Goal: Information Seeking & Learning: Learn about a topic

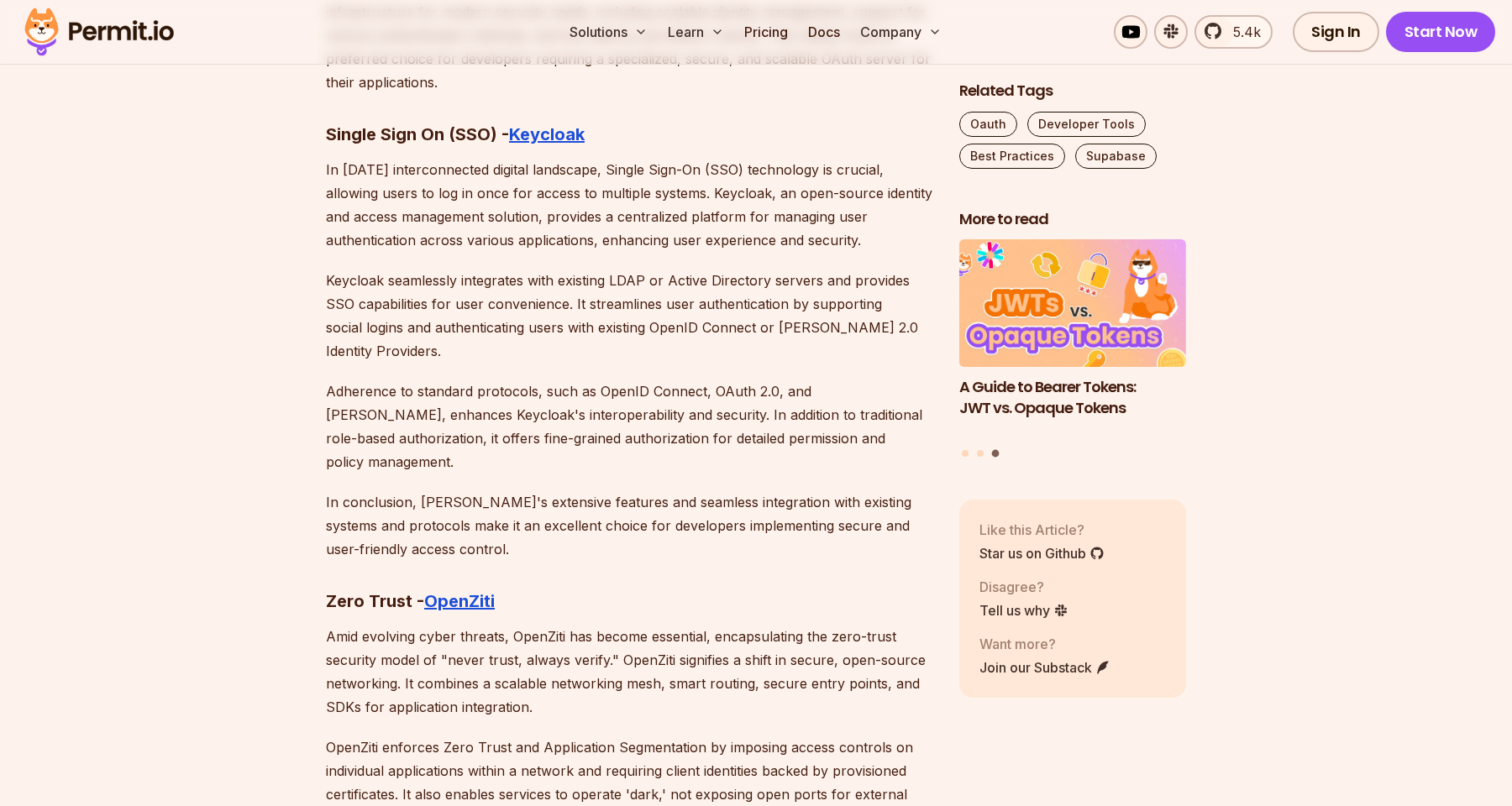
scroll to position [8839, 0]
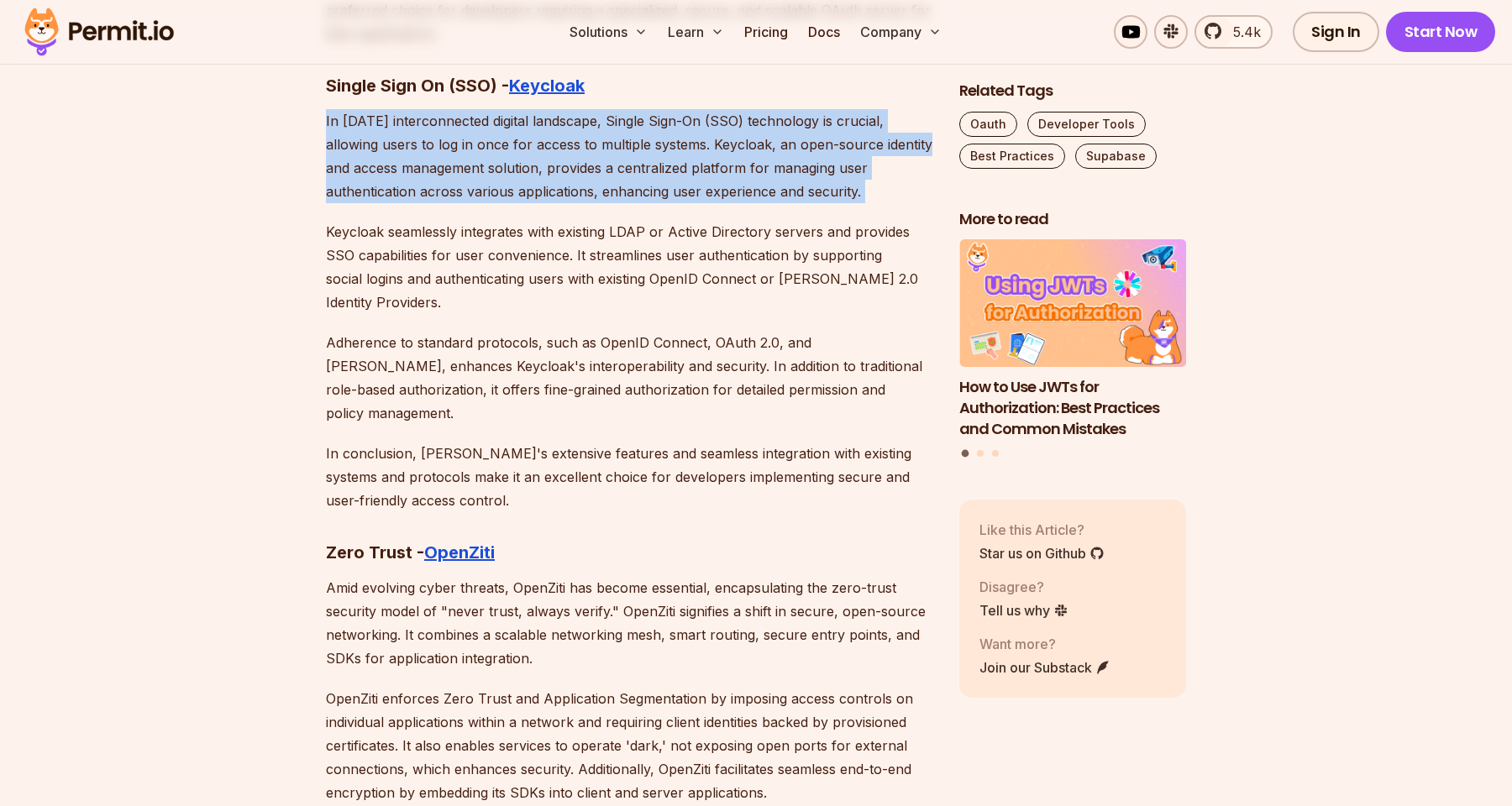
scroll to position [8930, 0]
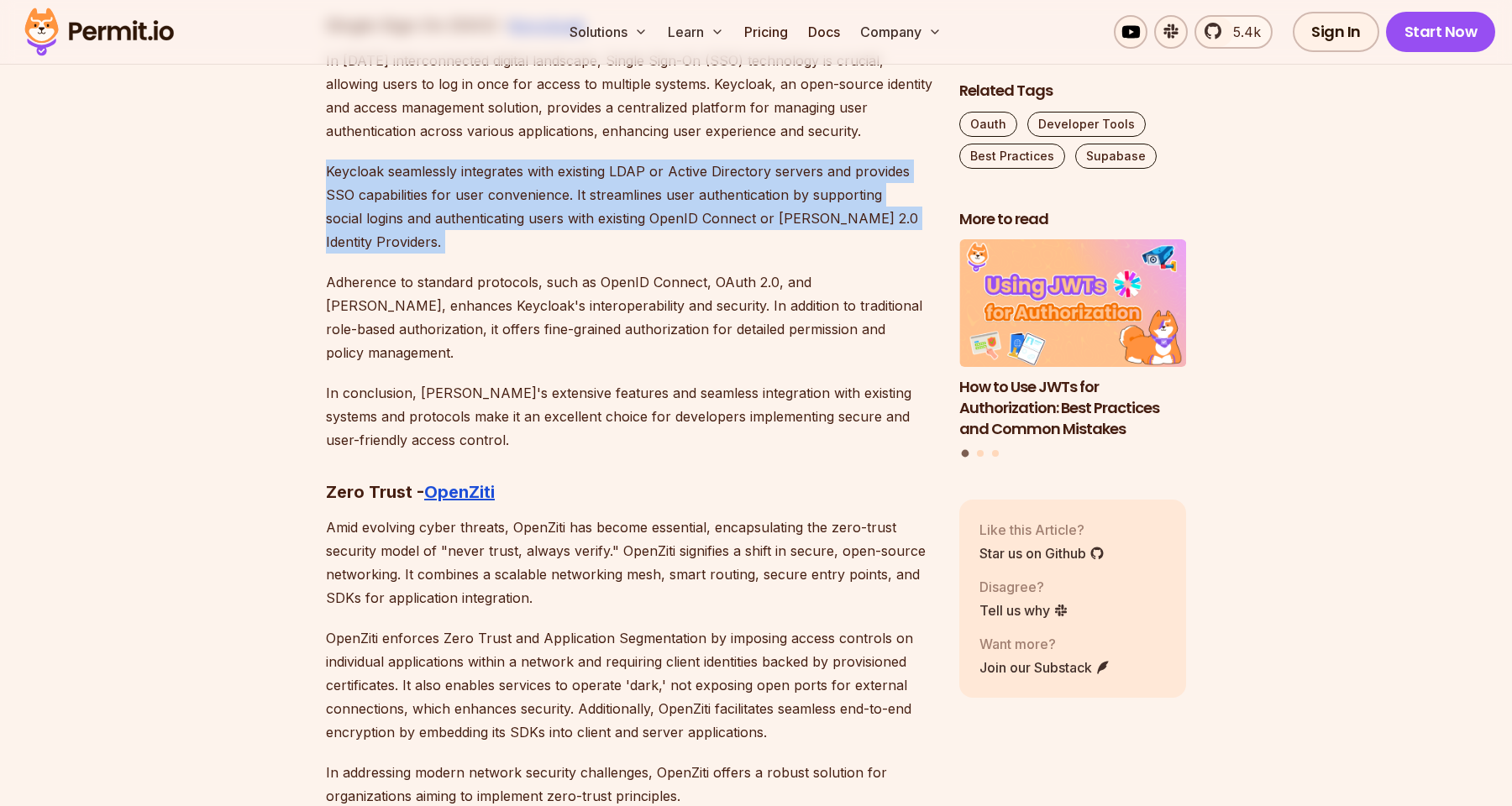
scroll to position [9024, 0]
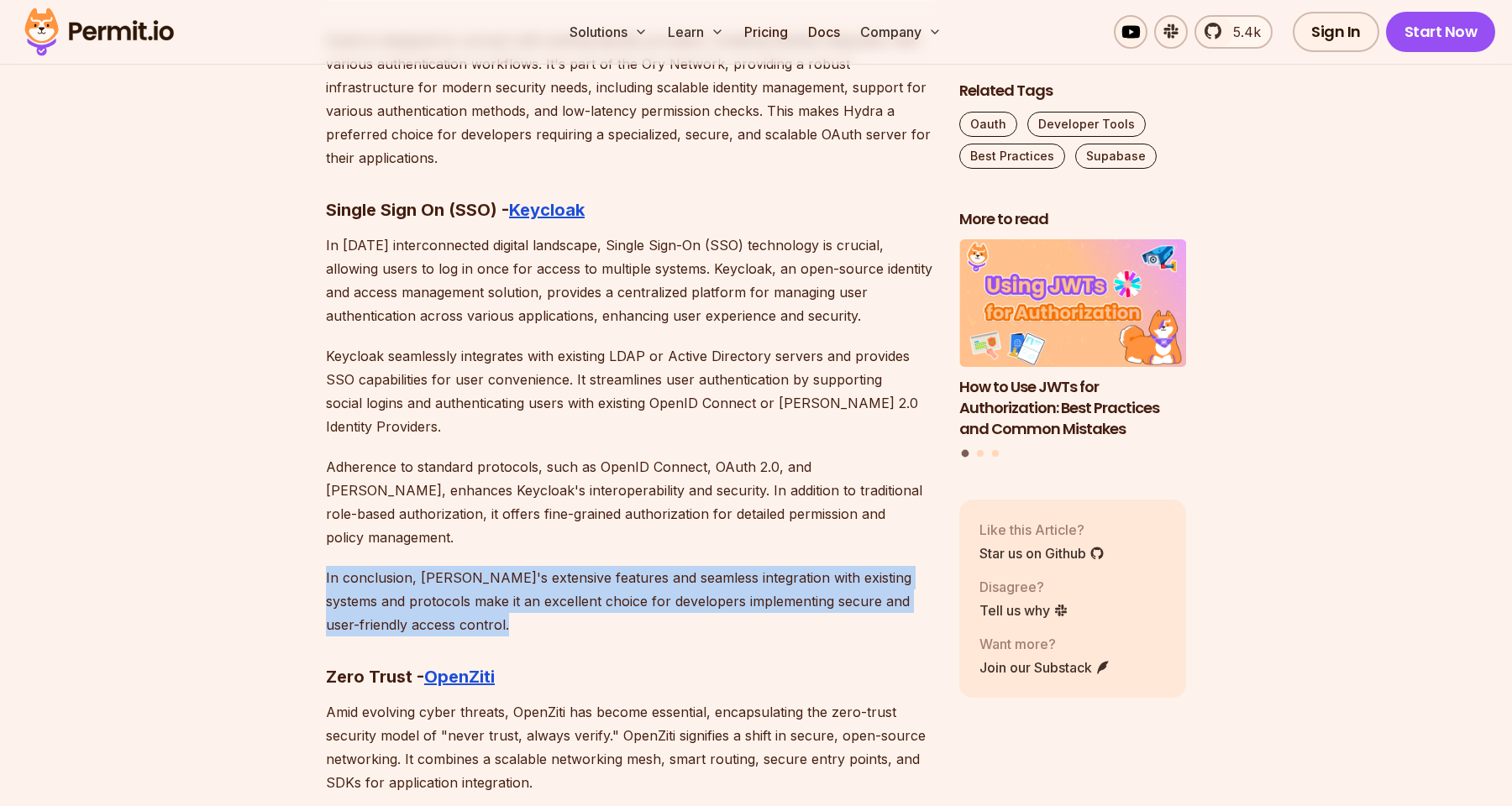
scroll to position [8781, 0]
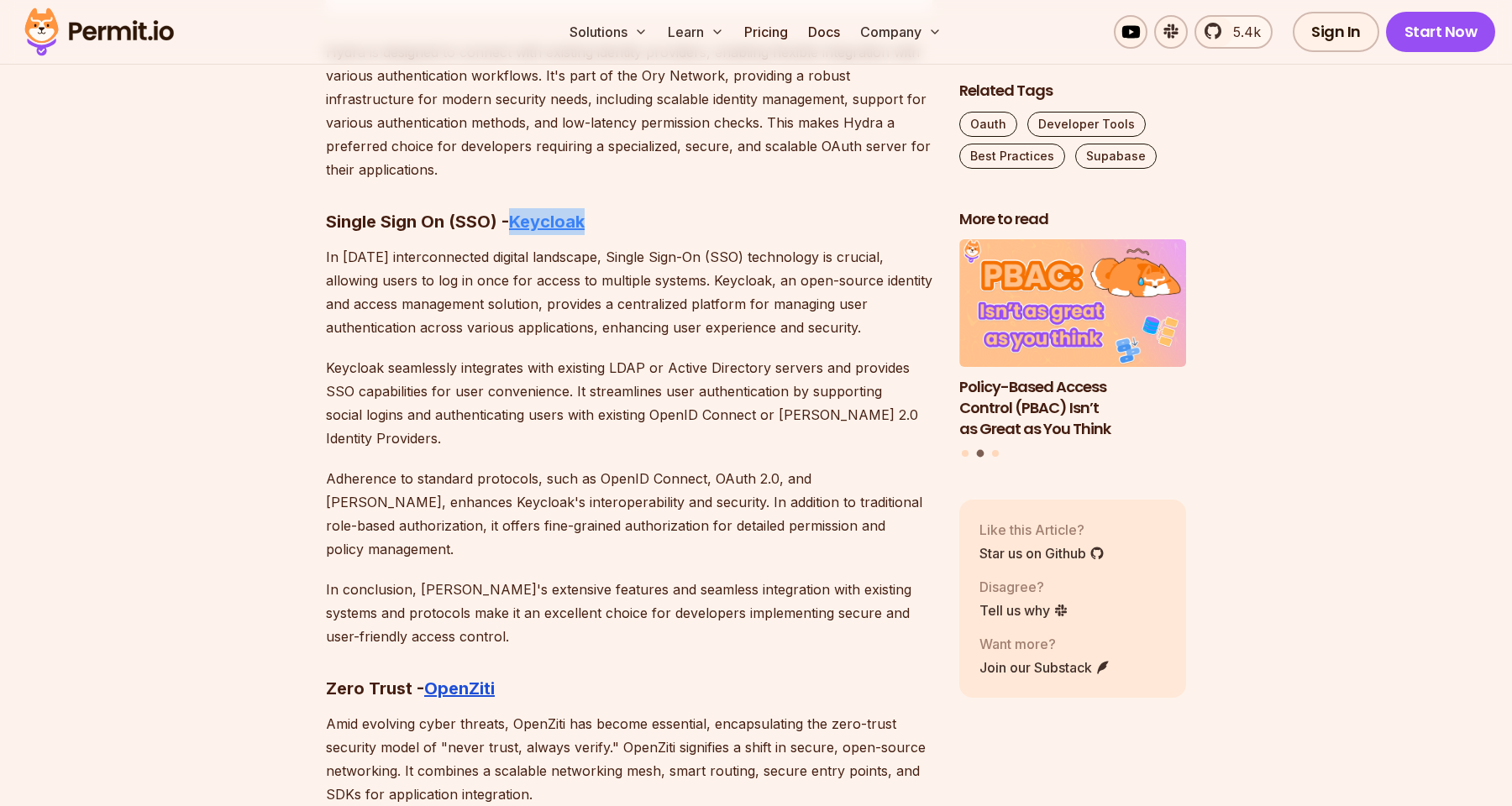
drag, startPoint x: 608, startPoint y: 174, endPoint x: 513, endPoint y: 174, distance: 95.0
click at [513, 208] on h3 "Single Sign On (SSO) - Keycloak" at bounding box center [629, 221] width 607 height 27
copy strong "Keycloak"
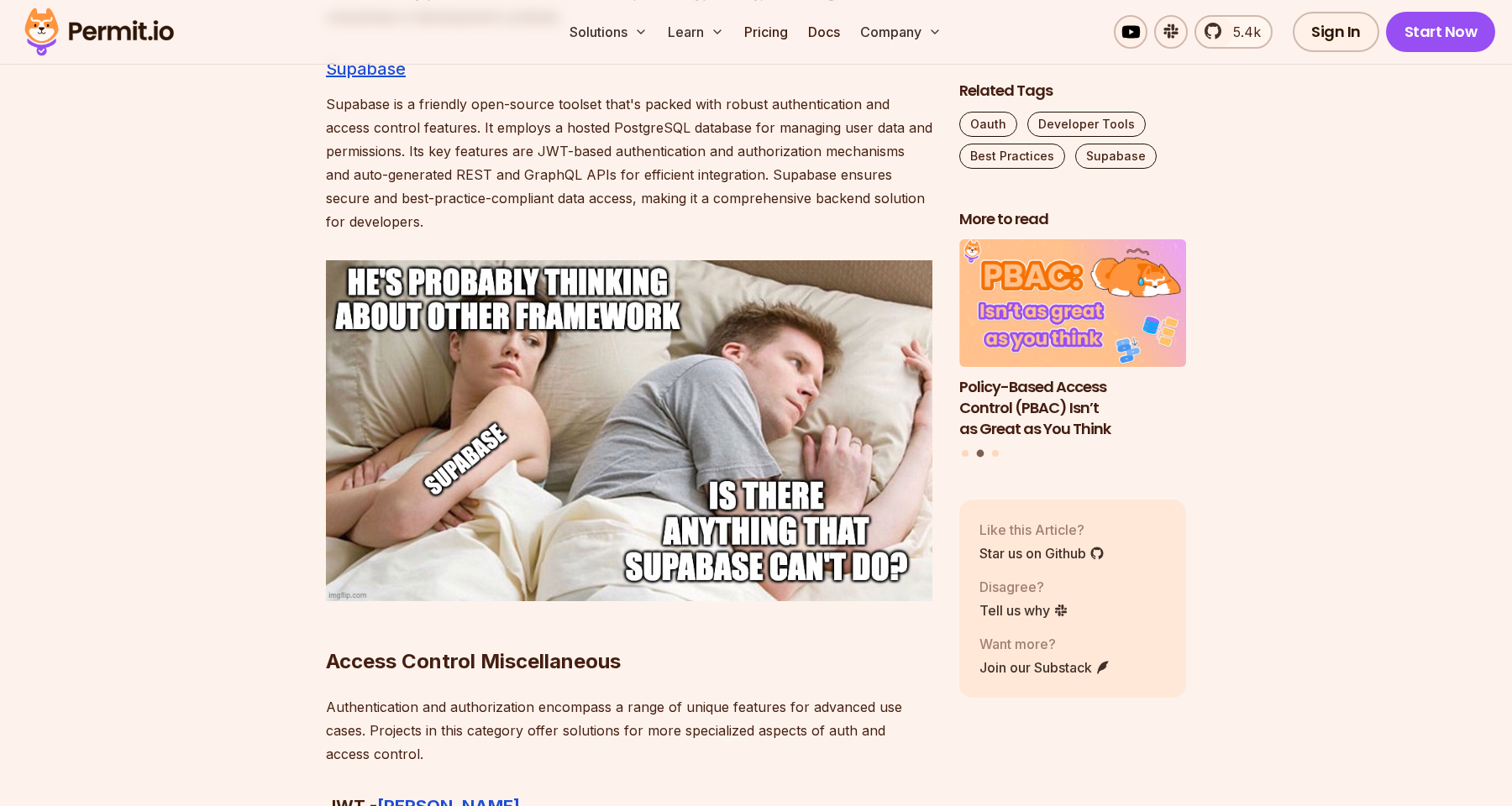
scroll to position [6955, 0]
